Goal: Transaction & Acquisition: Download file/media

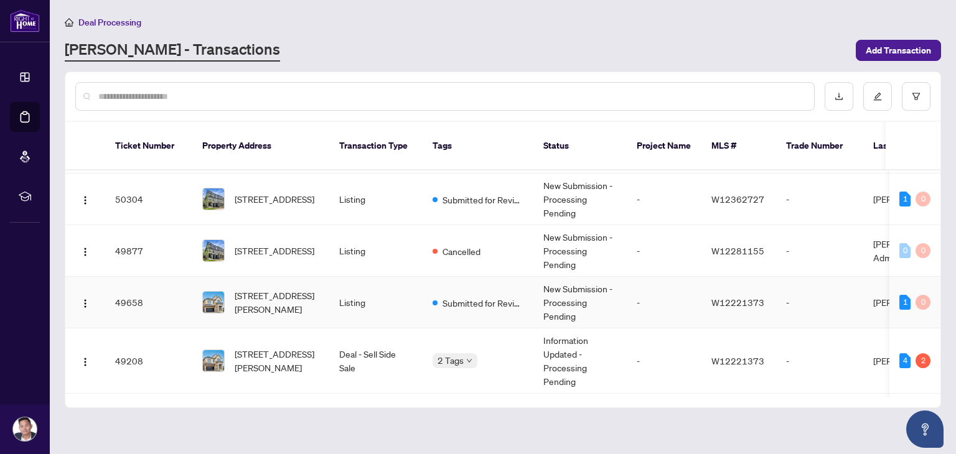
scroll to position [46, 0]
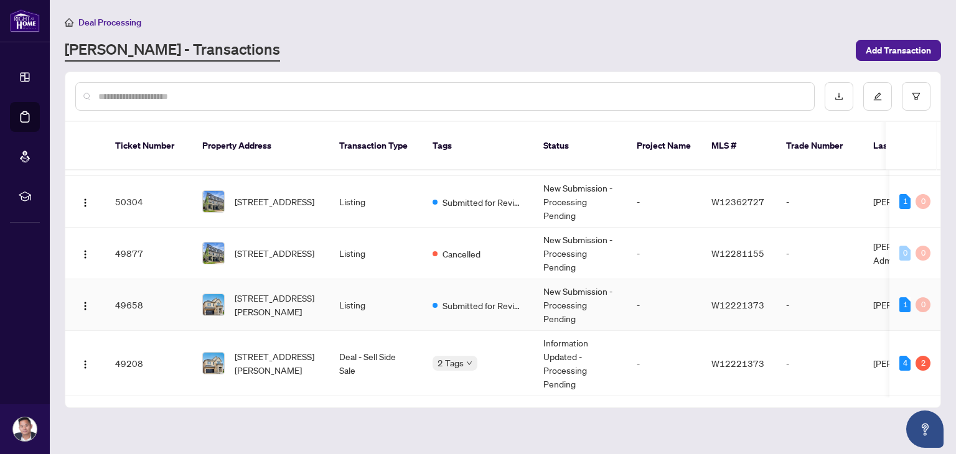
click at [364, 284] on td "Listing" at bounding box center [375, 305] width 93 height 52
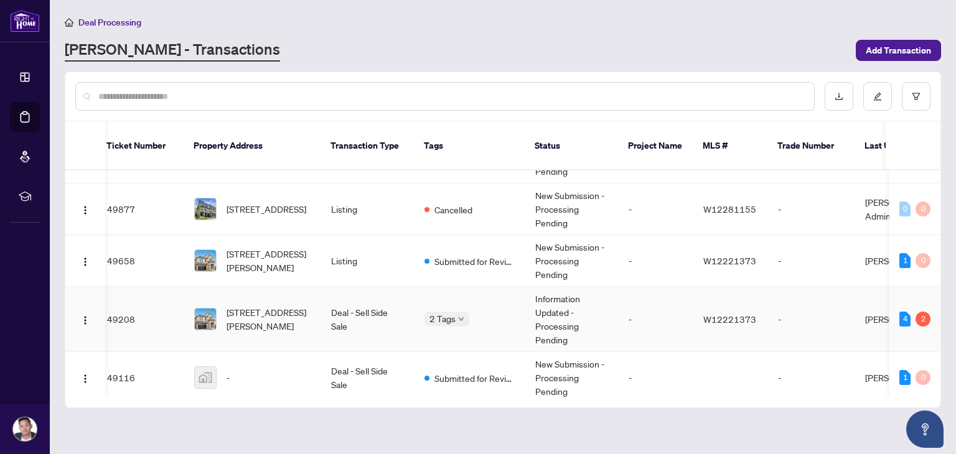
scroll to position [92, 9]
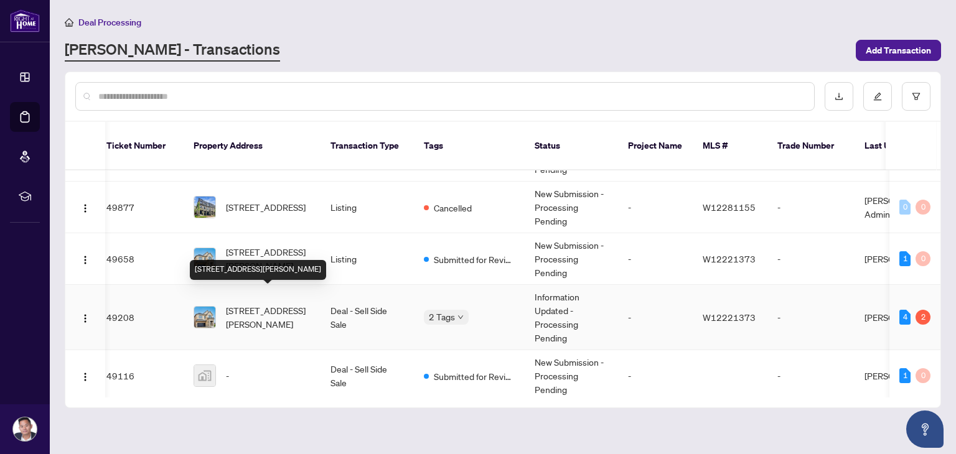
click at [256, 304] on span "[STREET_ADDRESS][PERSON_NAME]" at bounding box center [268, 317] width 85 height 27
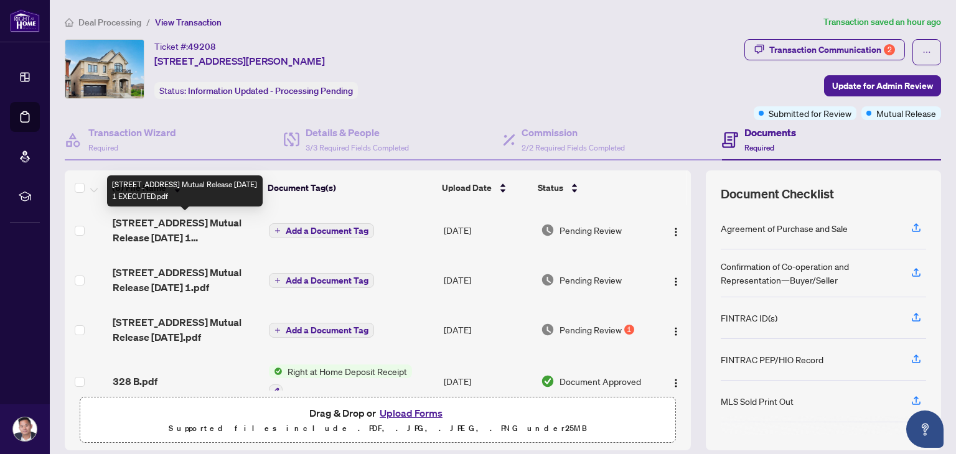
click at [199, 236] on span "[STREET_ADDRESS] Mutual Release [DATE] 1 EXECUTED.pdf" at bounding box center [186, 230] width 146 height 30
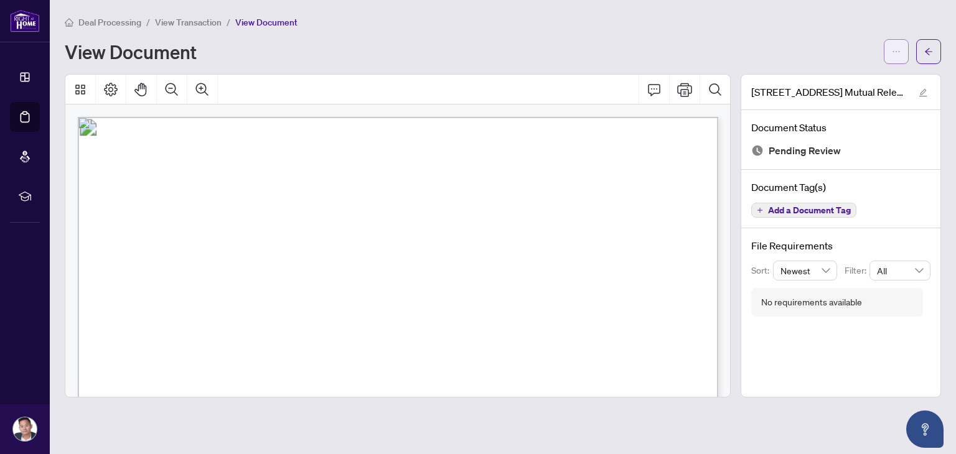
click at [906, 54] on button "button" at bounding box center [896, 51] width 25 height 25
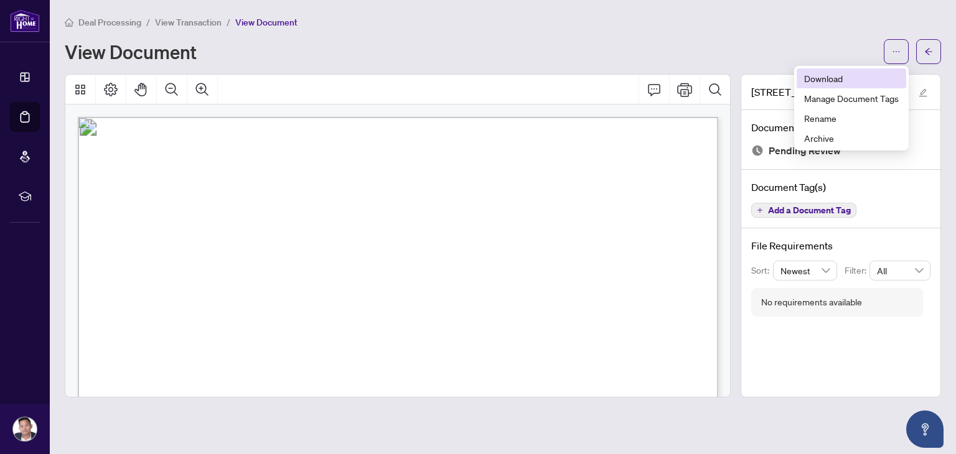
click at [851, 82] on span "Download" at bounding box center [851, 79] width 95 height 14
